Goal: Task Accomplishment & Management: Use online tool/utility

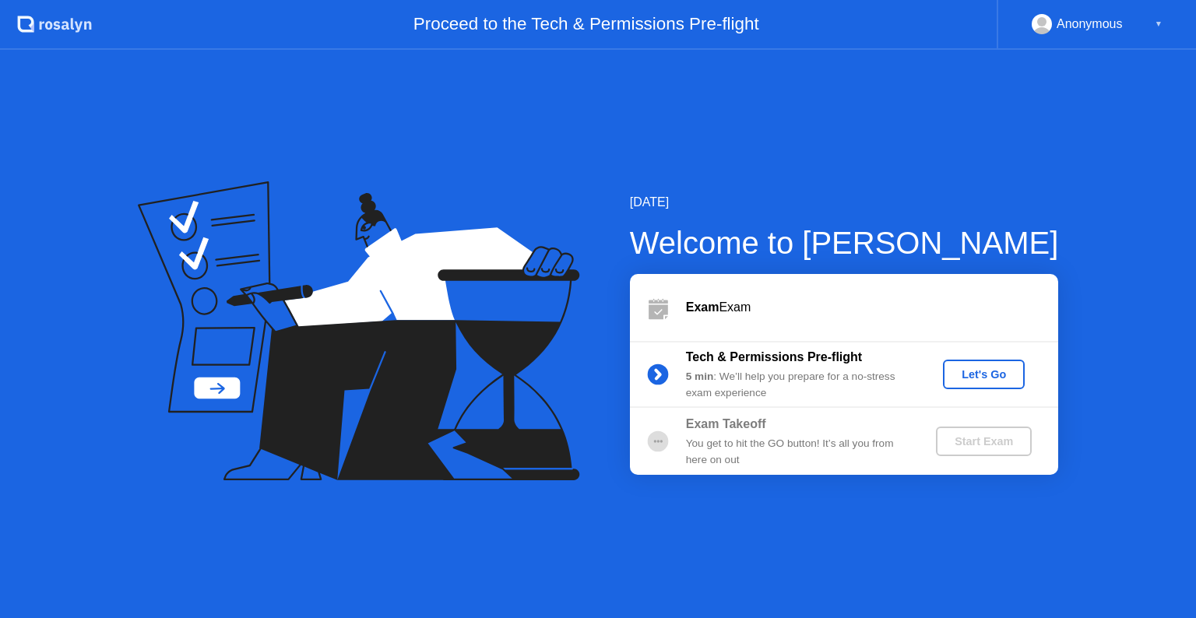
click at [970, 374] on div "Let's Go" at bounding box center [983, 374] width 69 height 12
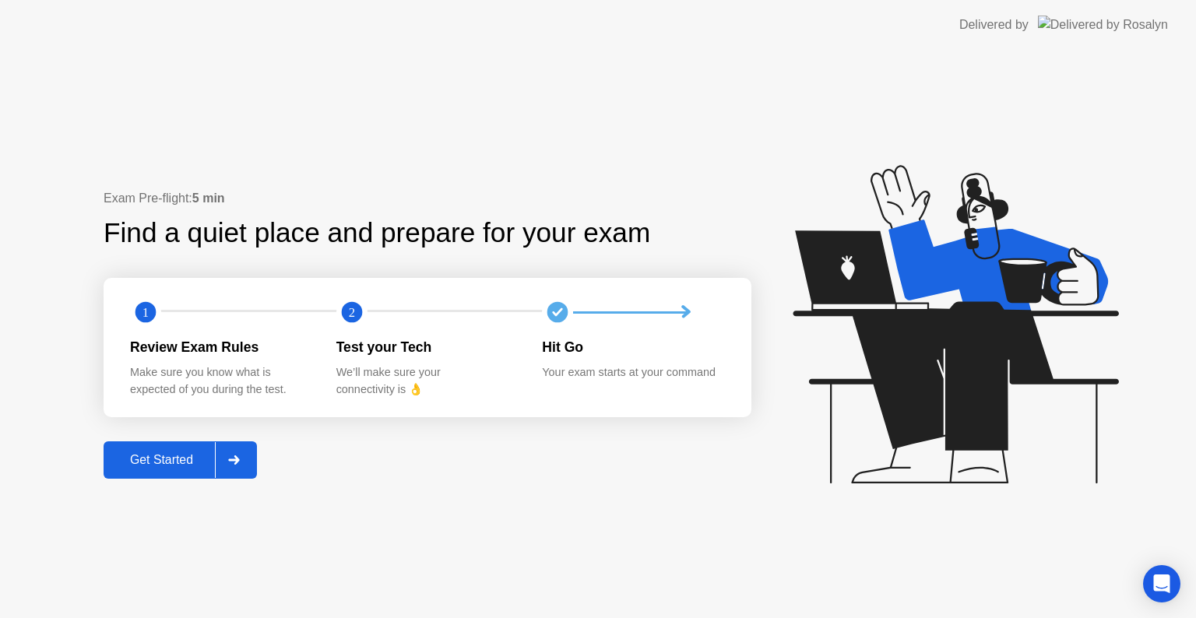
click at [174, 455] on div "Get Started" at bounding box center [161, 460] width 107 height 14
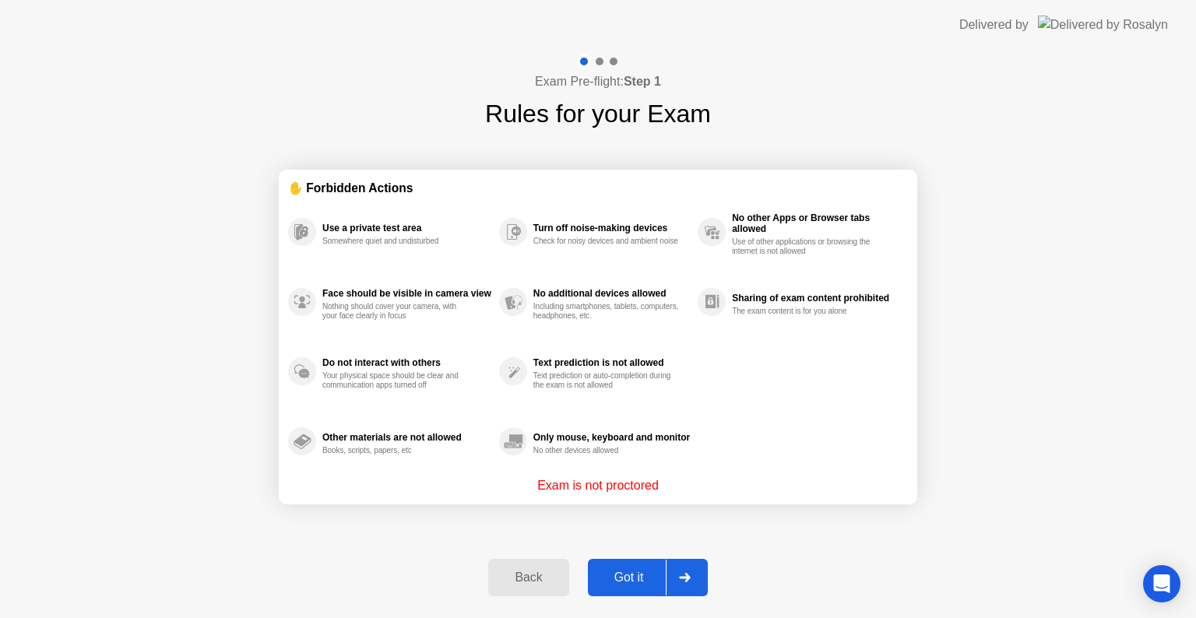
click at [622, 565] on button "Got it" at bounding box center [648, 577] width 120 height 37
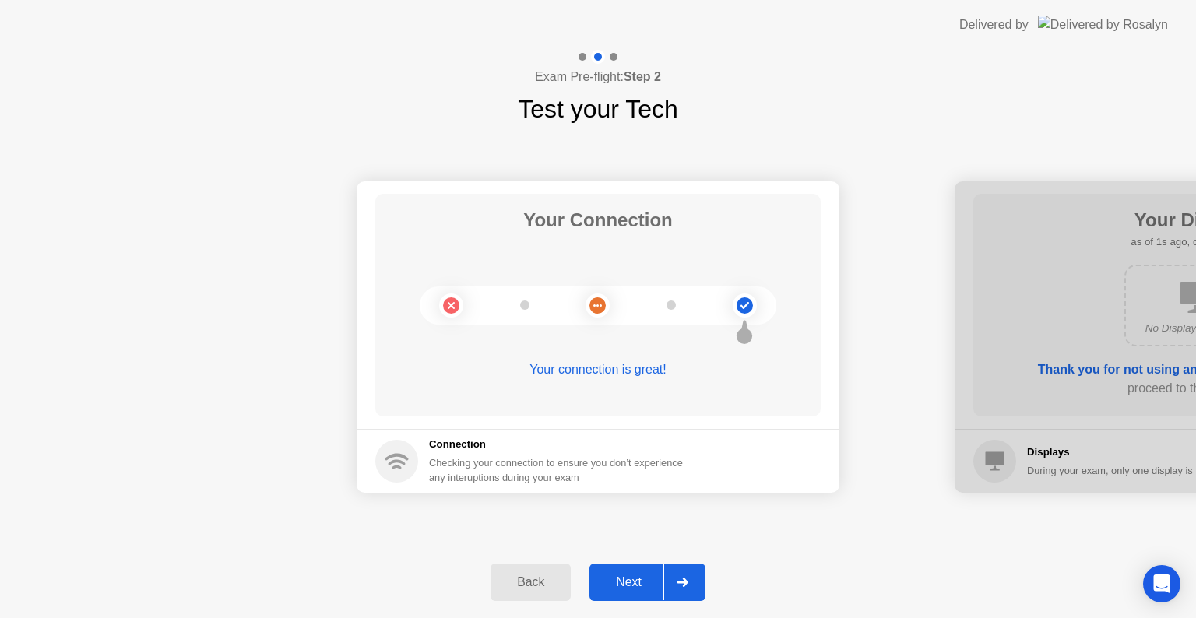
click at [622, 565] on button "Next" at bounding box center [648, 582] width 116 height 37
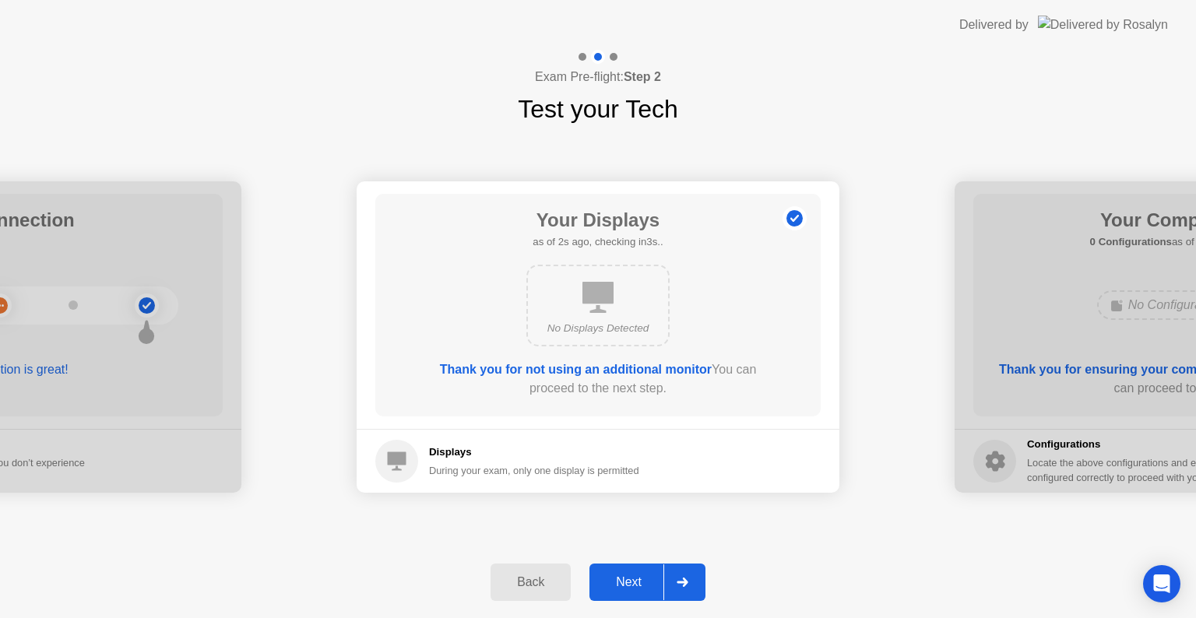
click at [622, 565] on button "Next" at bounding box center [648, 582] width 116 height 37
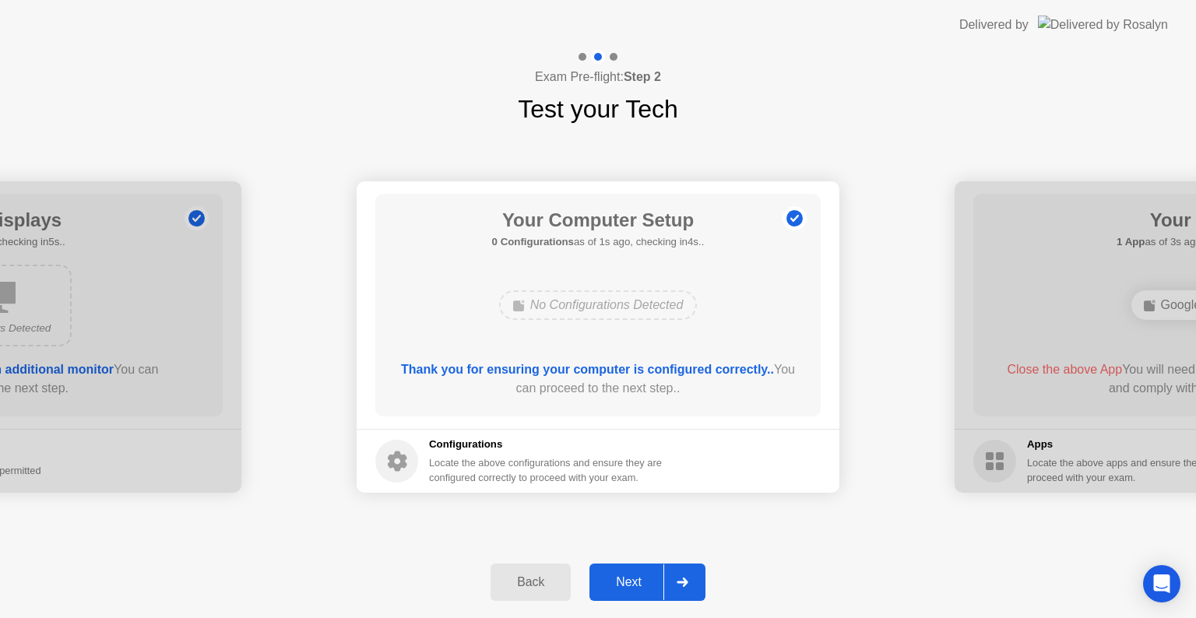
click at [622, 565] on button "Next" at bounding box center [648, 582] width 116 height 37
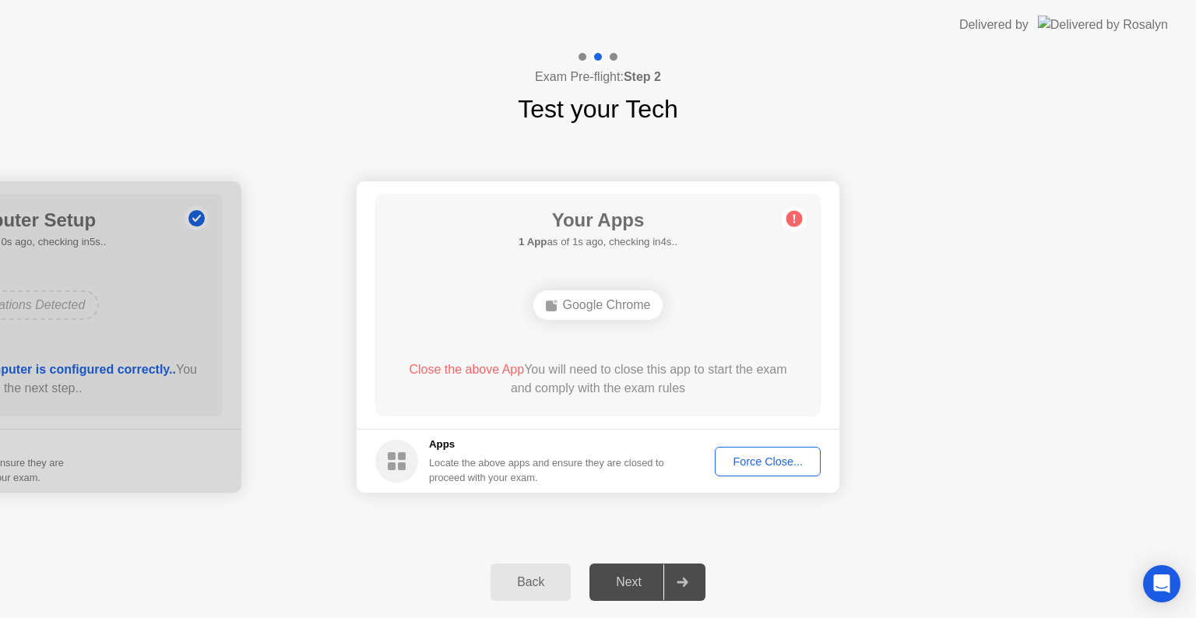
click at [611, 315] on div "Google Chrome" at bounding box center [598, 306] width 130 height 30
click at [759, 456] on div "Force Close..." at bounding box center [767, 462] width 95 height 12
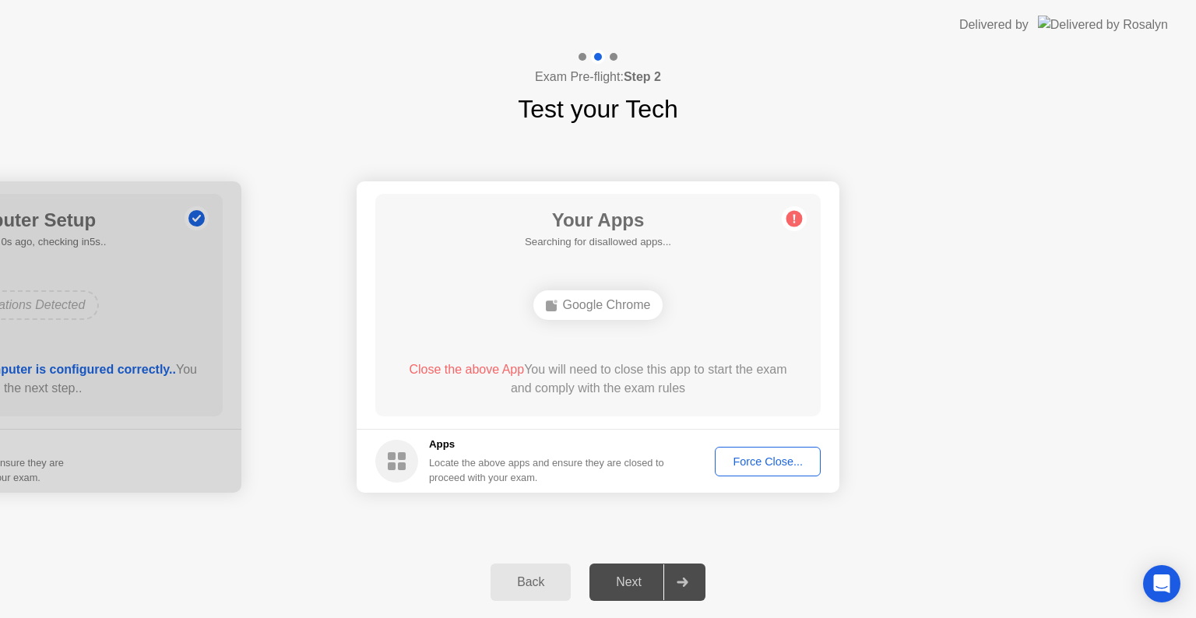
click at [777, 380] on div "Close the above App You will need to close this app to start the exam and compl…" at bounding box center [598, 379] width 401 height 37
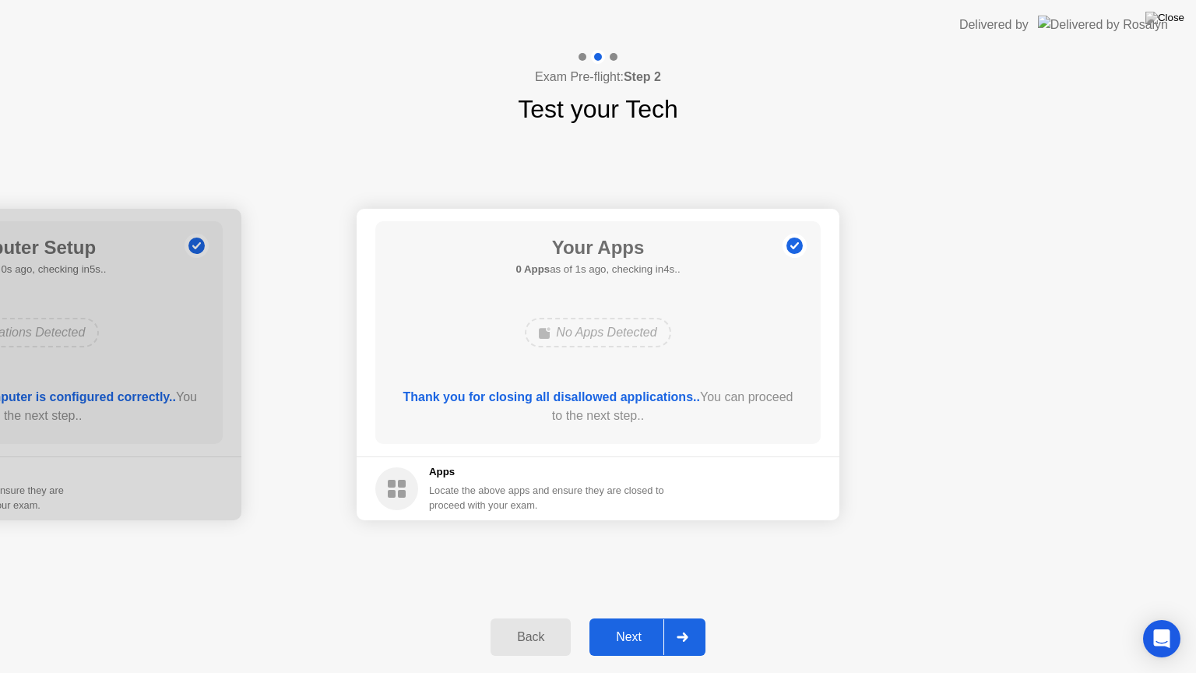
click at [627, 618] on div "Next" at bounding box center [628, 637] width 69 height 14
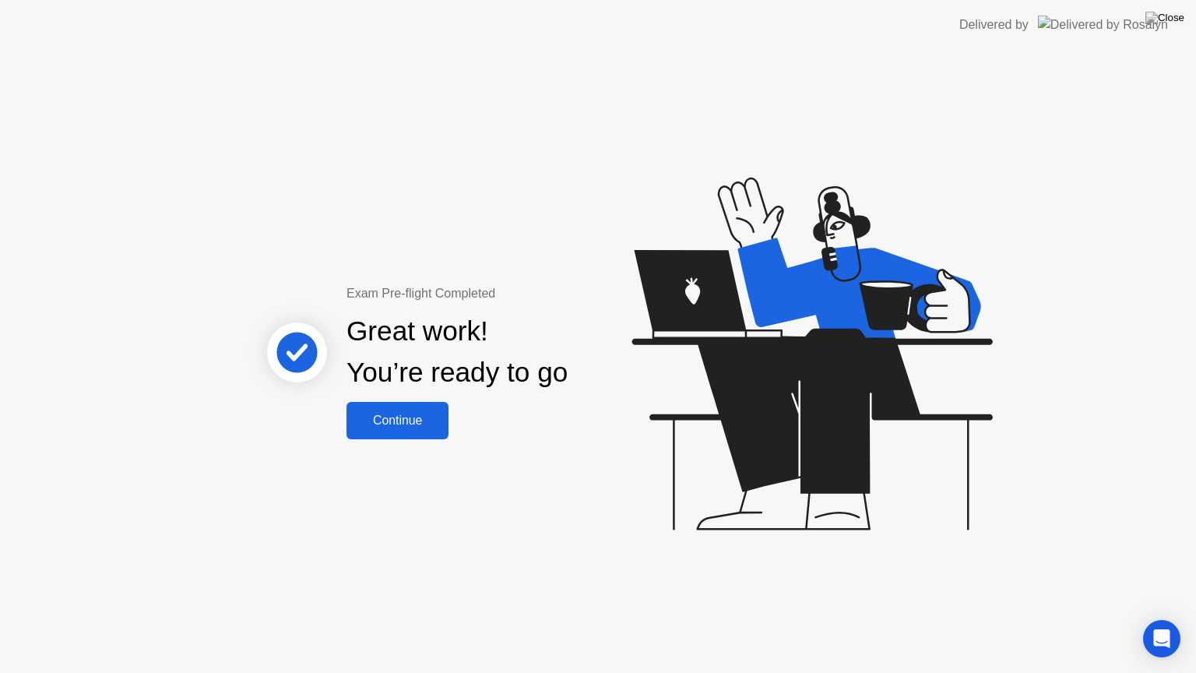
click at [417, 425] on div "Continue" at bounding box center [397, 421] width 93 height 14
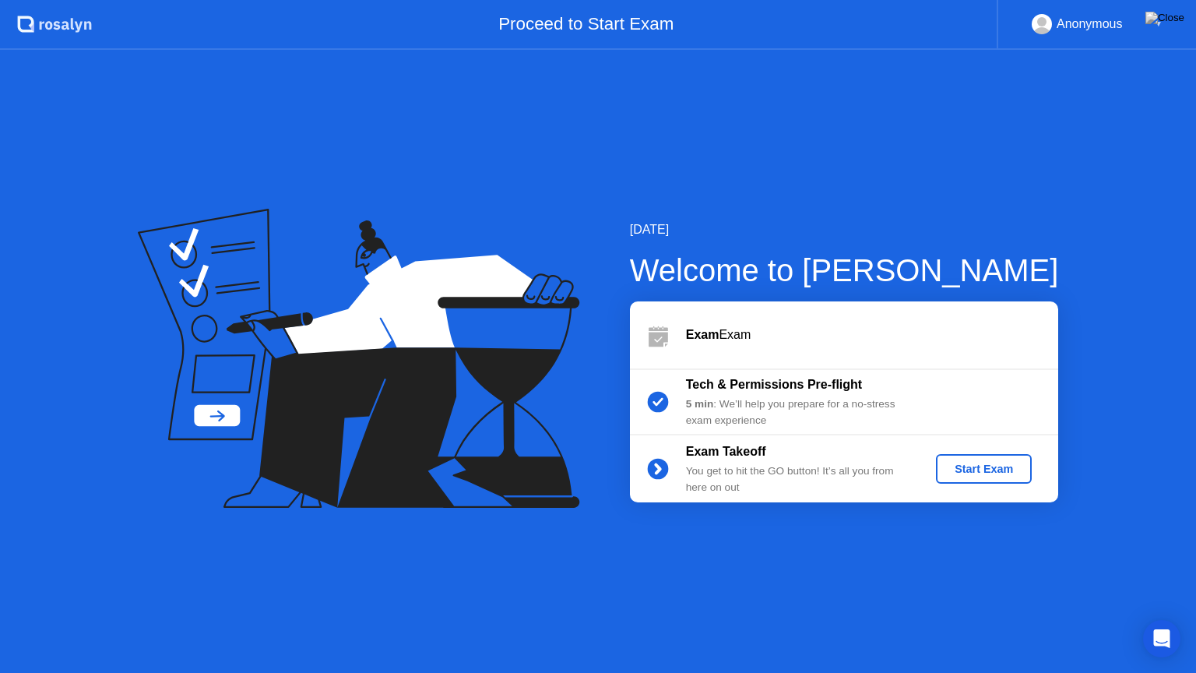
click at [996, 479] on button "Start Exam" at bounding box center [984, 469] width 96 height 30
